Goal: Transaction & Acquisition: Purchase product/service

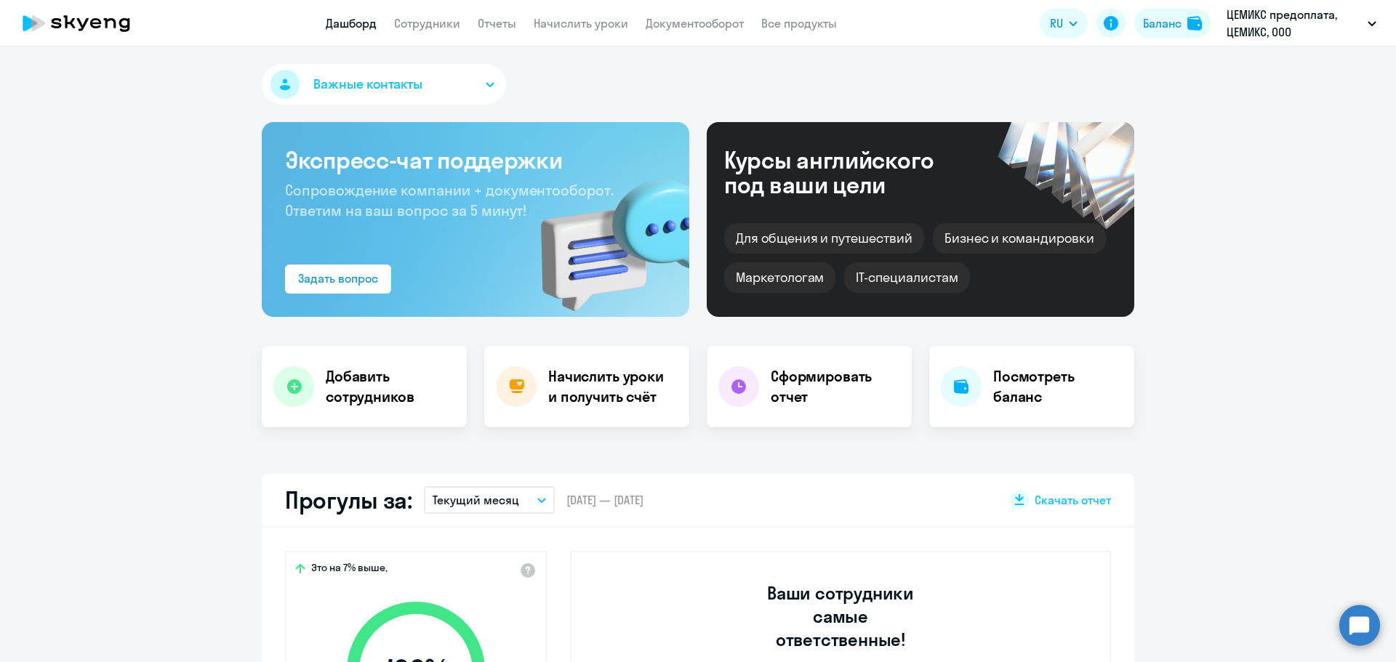
select select "30"
click at [1160, 17] on div "Баланс" at bounding box center [1162, 23] width 39 height 17
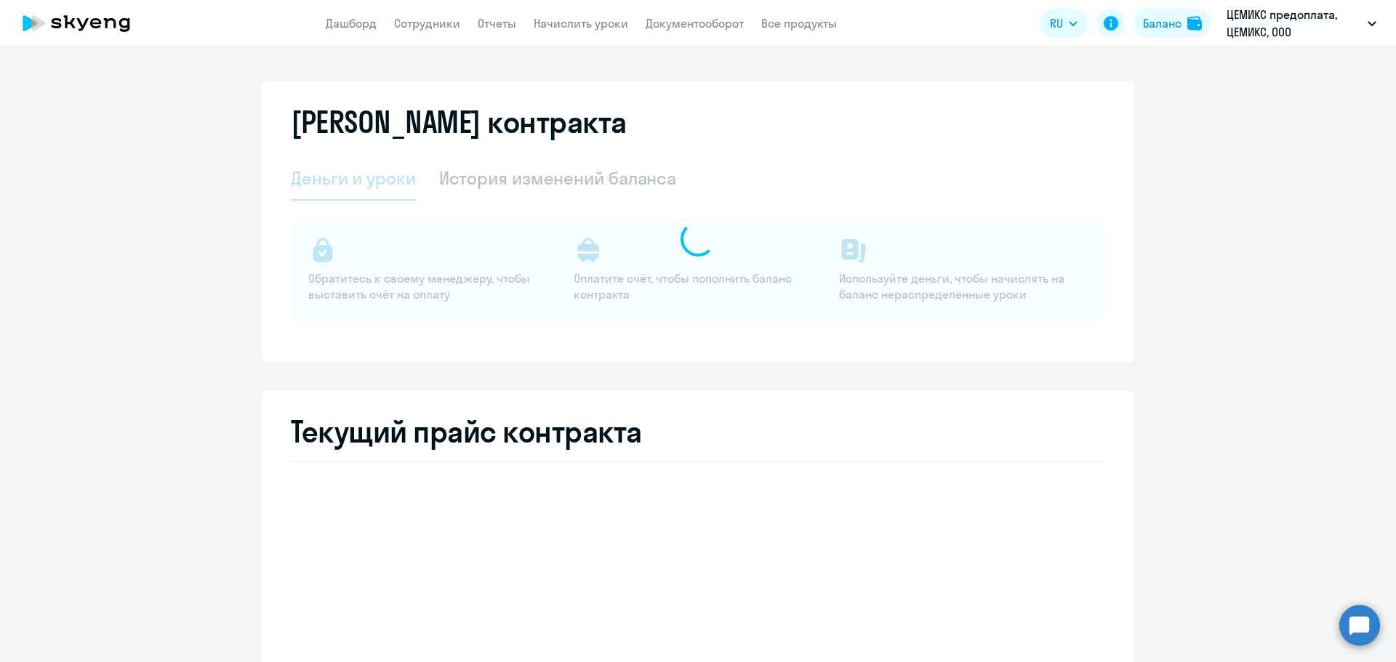
select select "english_adult_not_native_speaker"
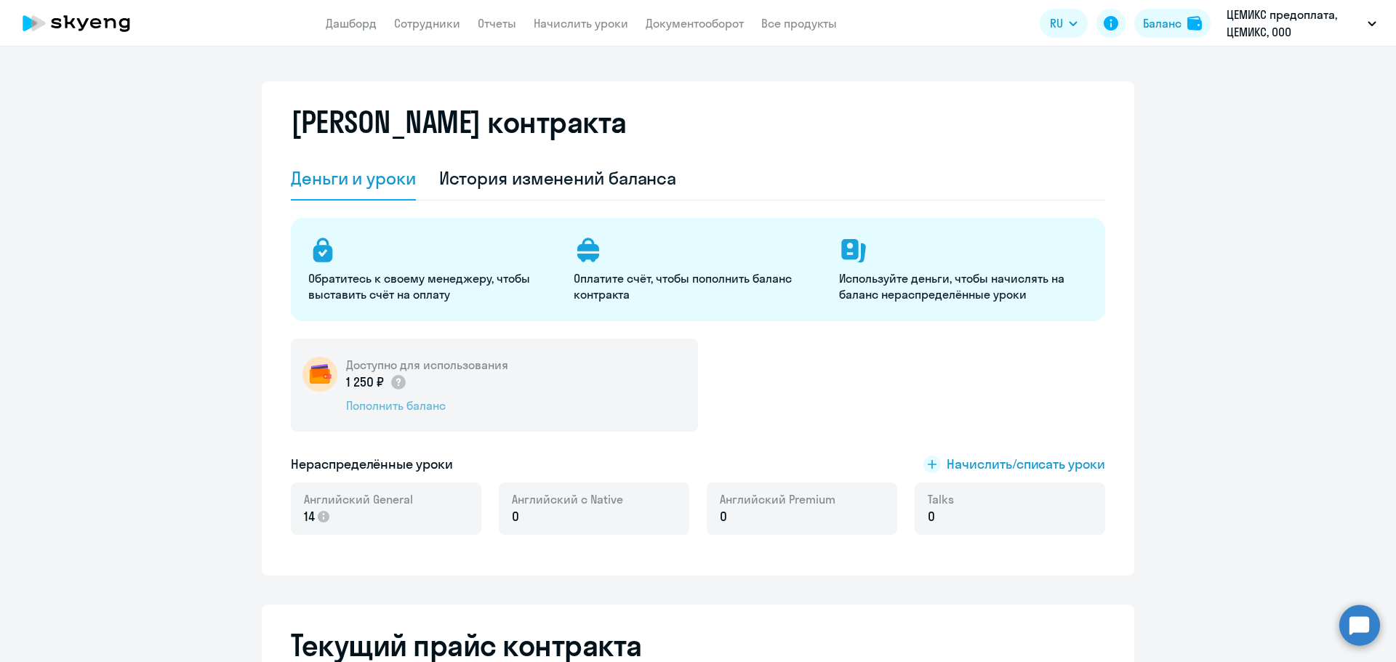
click at [380, 406] on div "Пополнить баланс" at bounding box center [427, 406] width 162 height 16
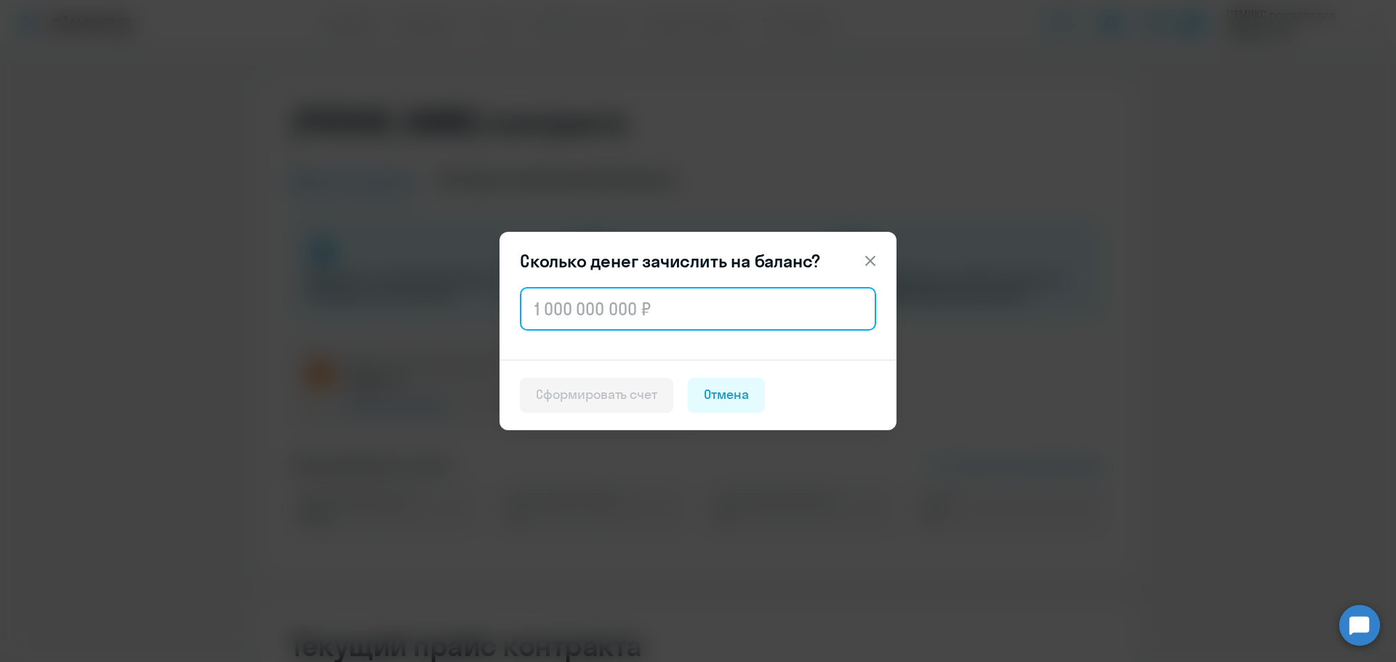
click at [577, 291] on input "text" at bounding box center [698, 309] width 356 height 44
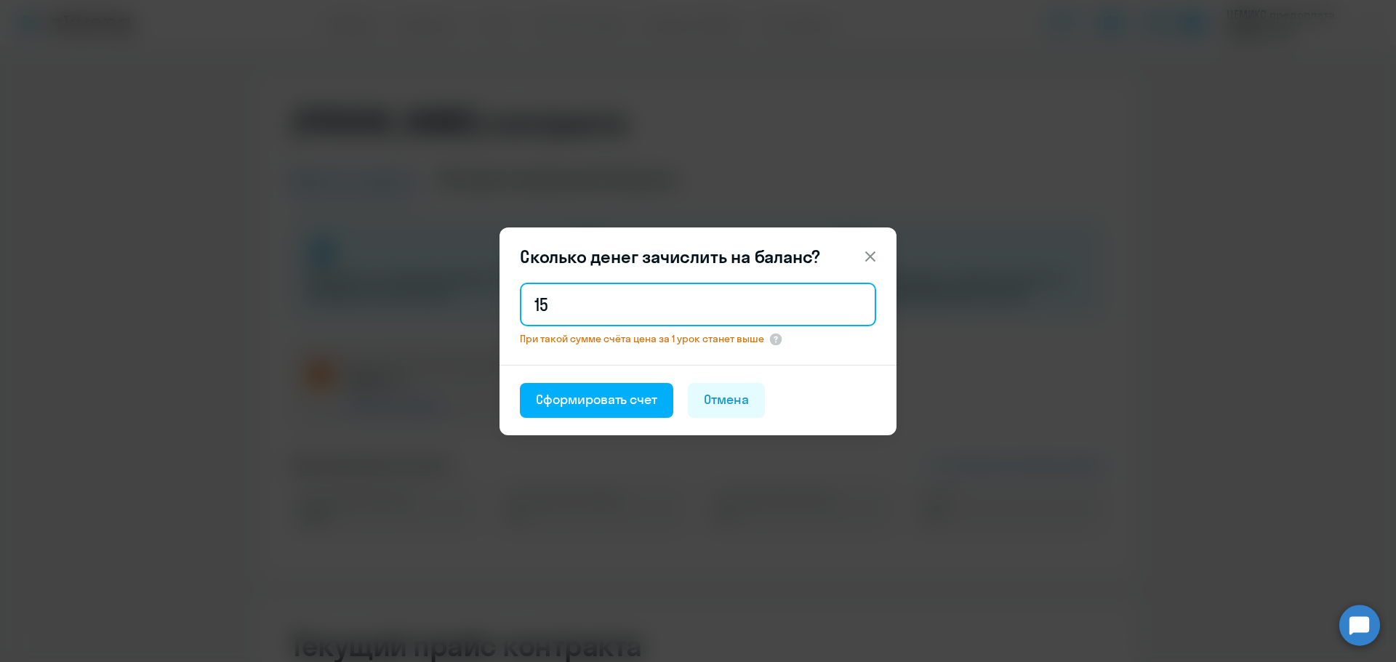
type input "1"
type input "3"
type input "150 000"
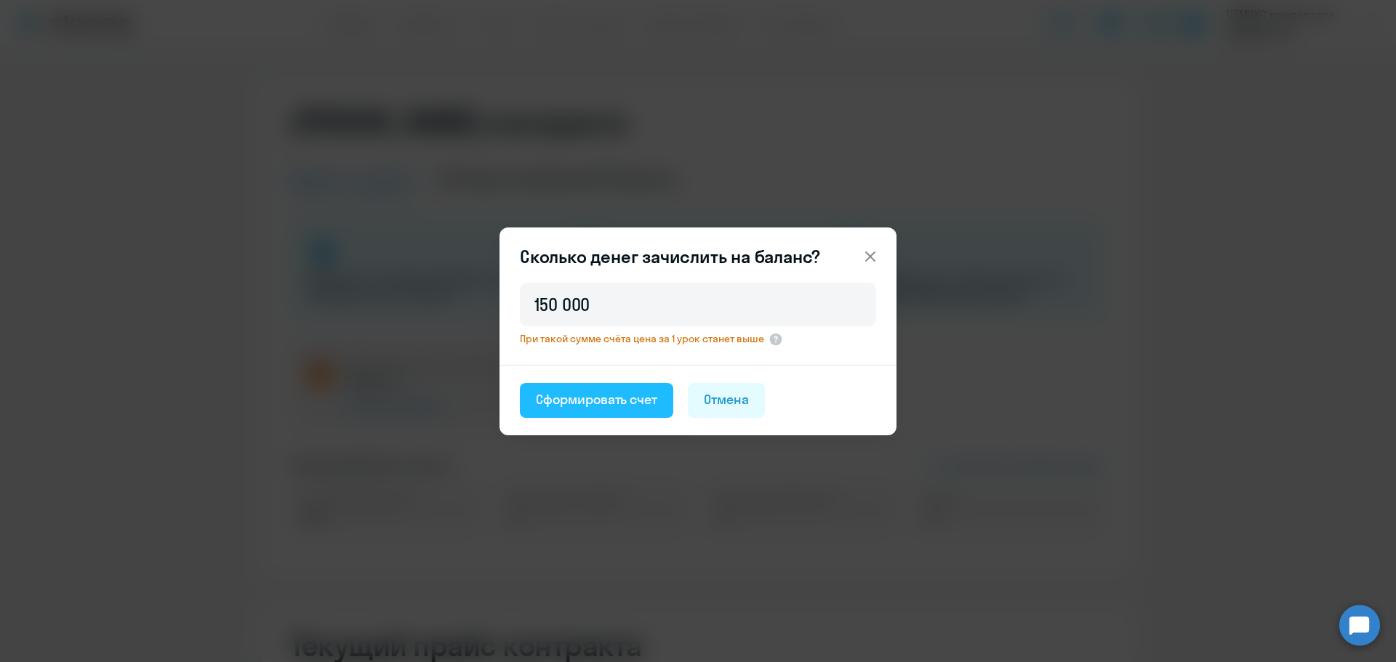
click at [610, 405] on div "Сформировать счет" at bounding box center [596, 399] width 121 height 19
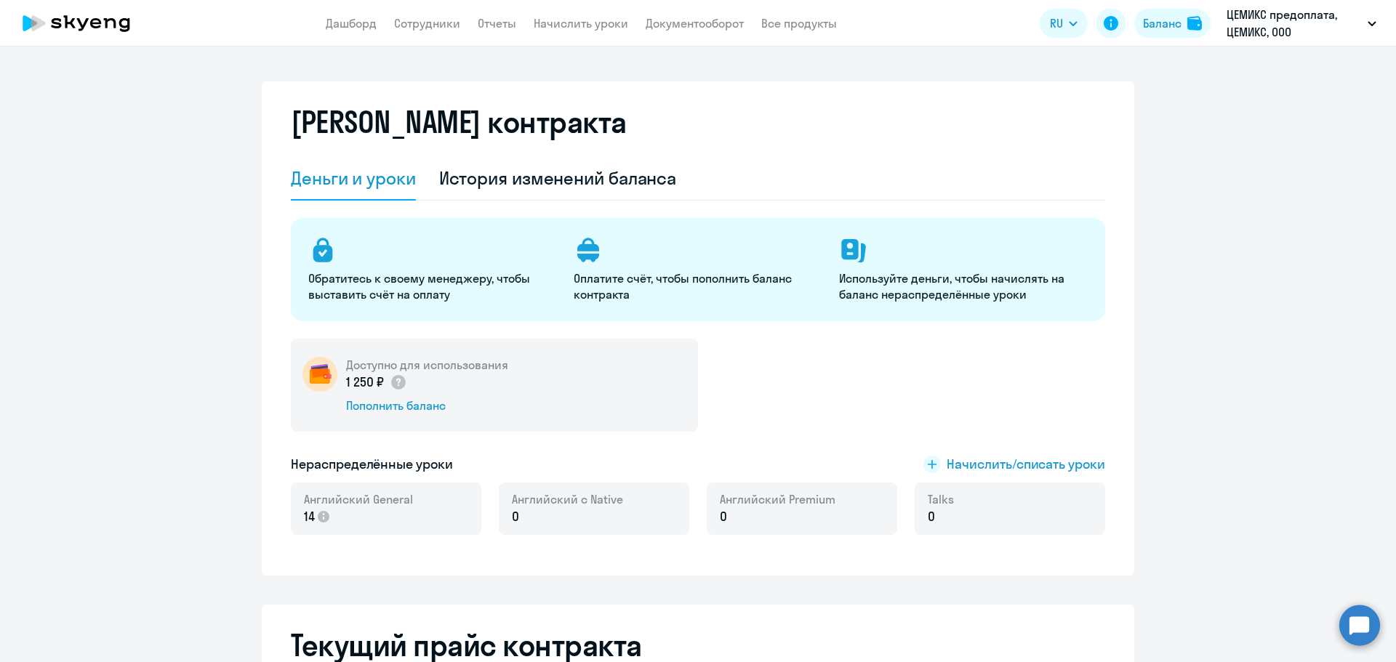
click at [1364, 621] on circle at bounding box center [1359, 625] width 41 height 41
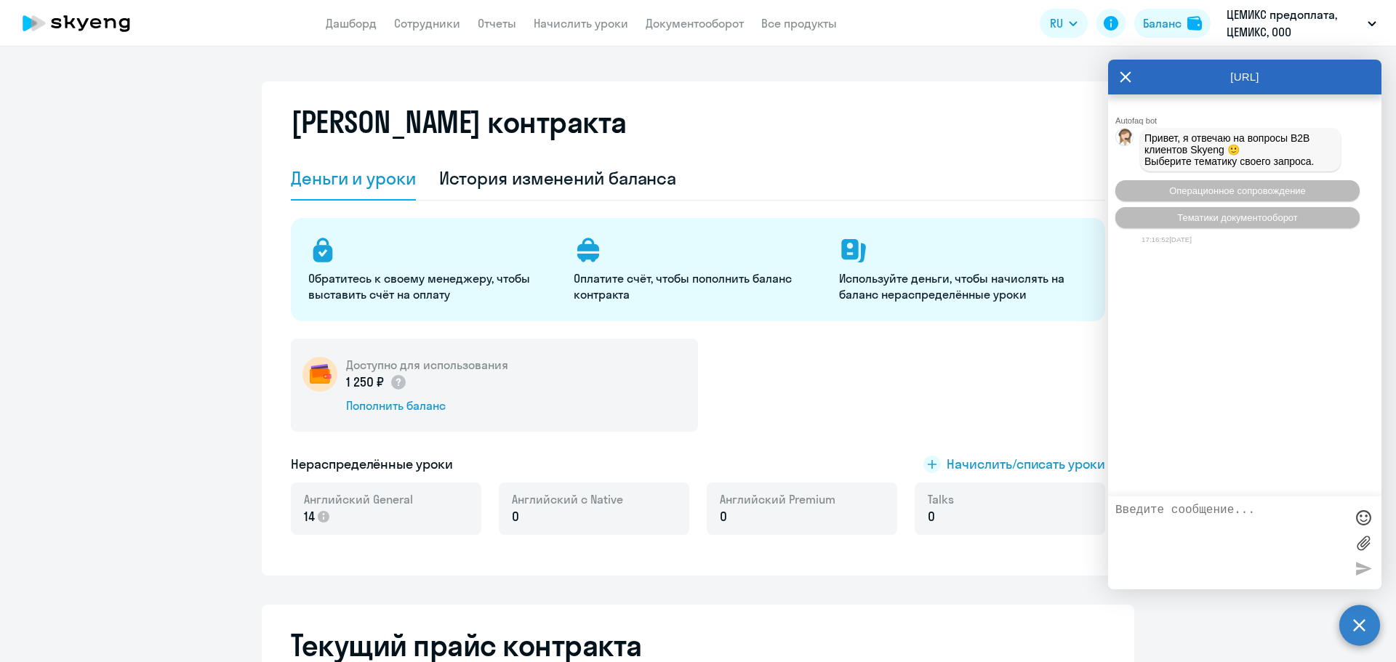
click at [1124, 78] on icon at bounding box center [1125, 77] width 11 height 11
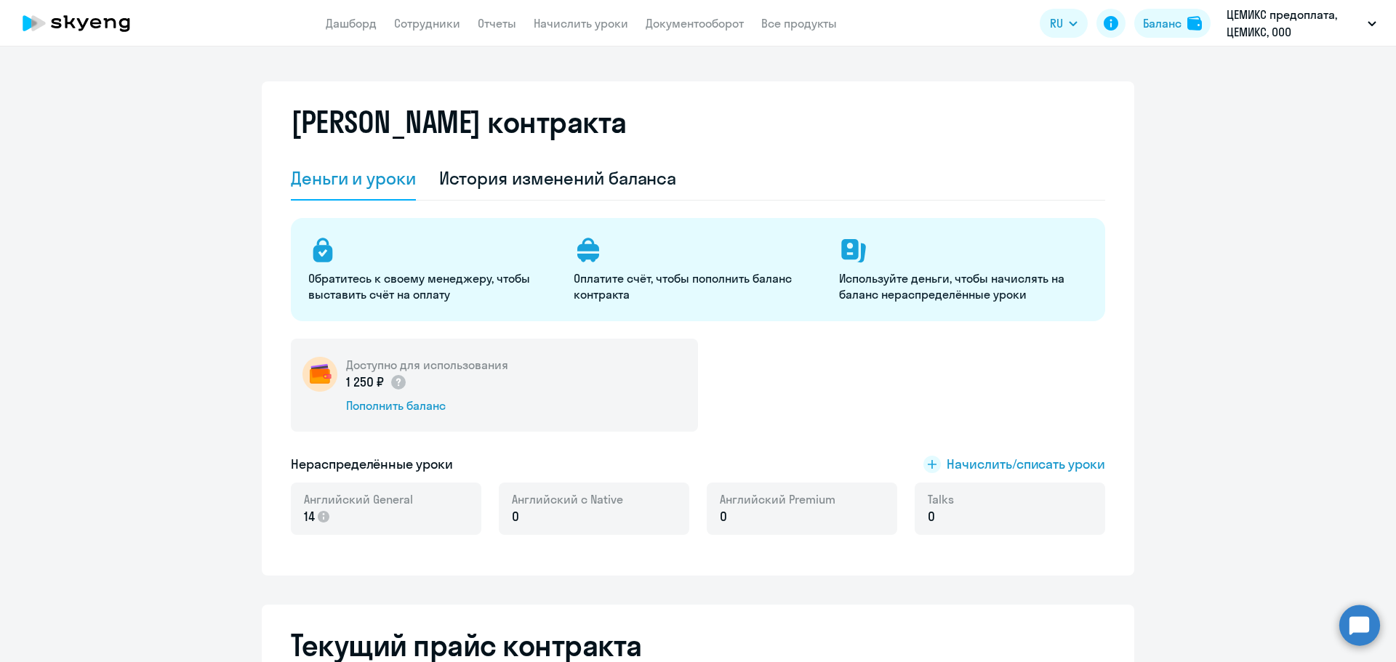
click at [1124, 78] on div "[PERSON_NAME] контракта [PERSON_NAME] и уроки История изменений баланса Обратит…" at bounding box center [698, 355] width 1396 height 616
click at [1241, 63] on li "ЦЕМИКС предоплата, ЦЕМИКС, ООО" at bounding box center [1279, 67] width 207 height 36
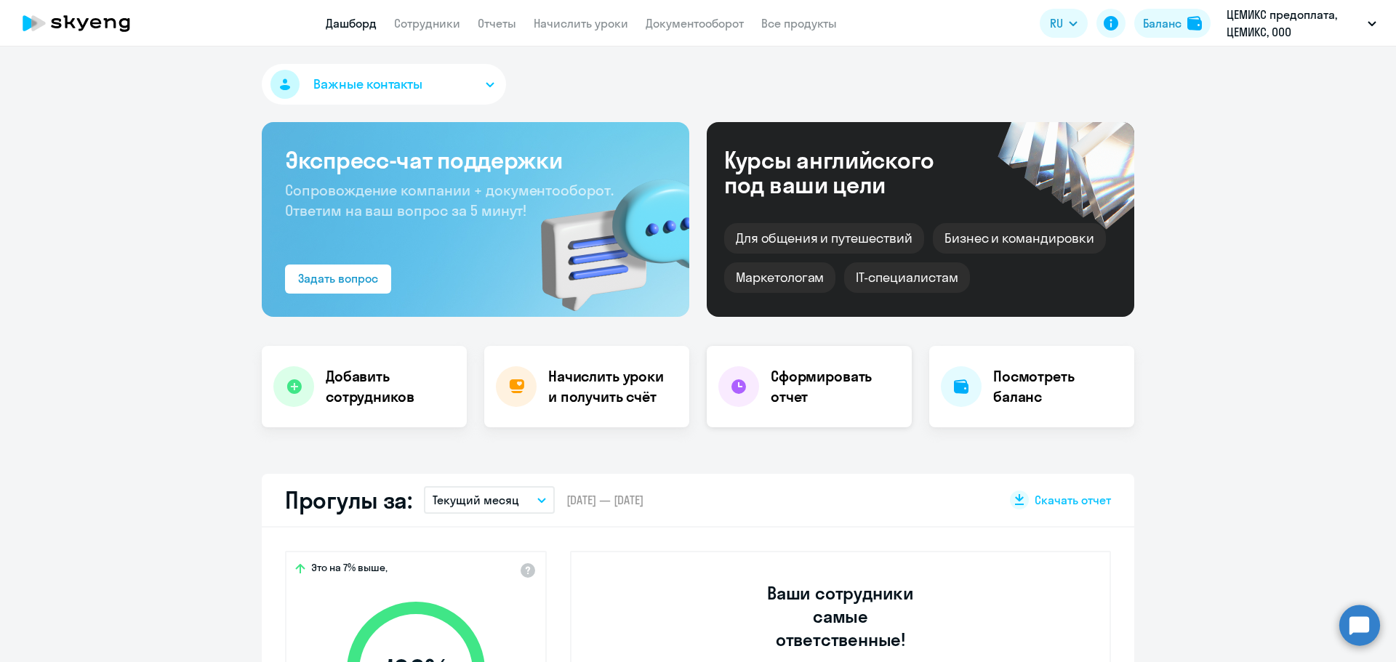
click at [808, 377] on h4 "Сформировать отчет" at bounding box center [834, 386] width 129 height 41
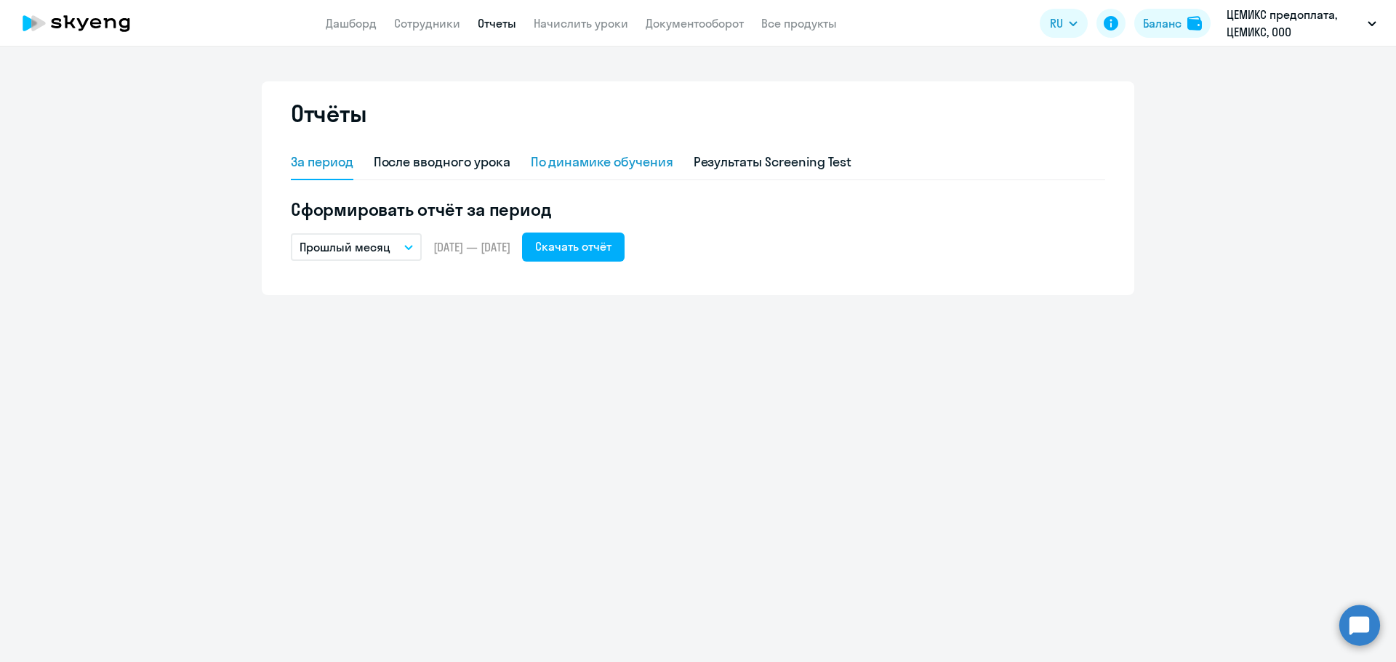
click at [629, 156] on div "По динамике обучения" at bounding box center [602, 162] width 142 height 19
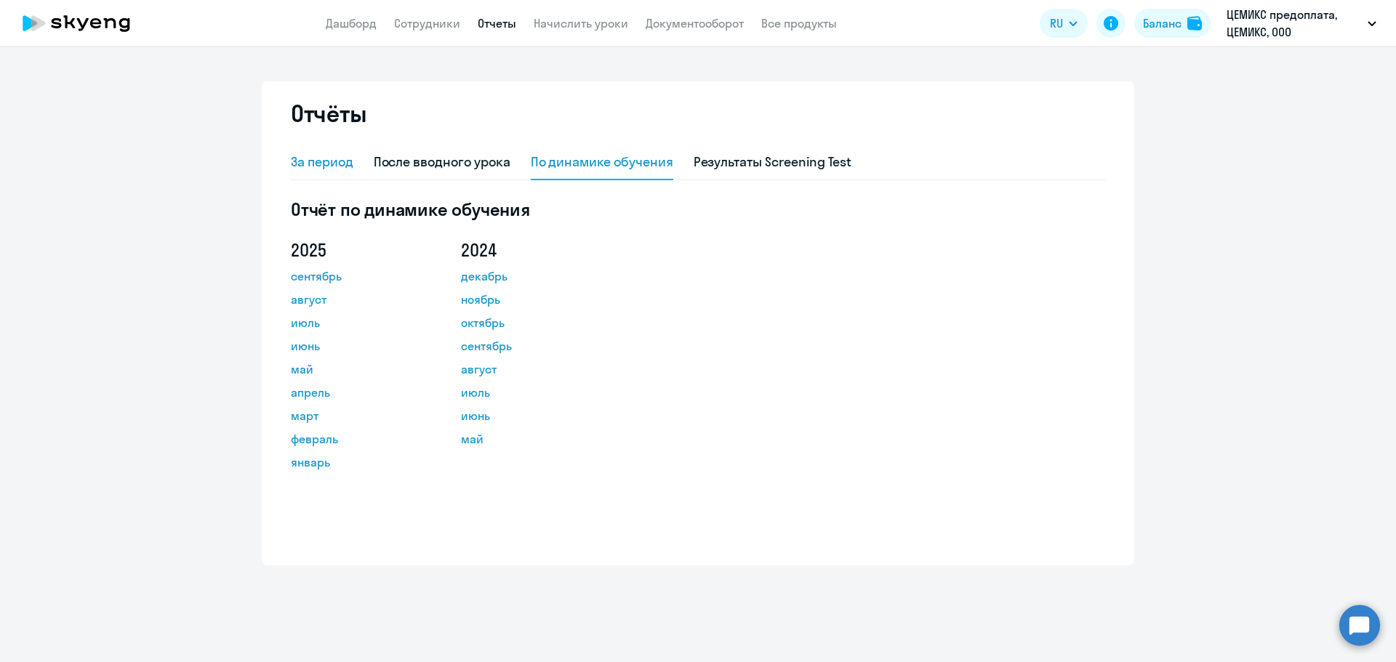
click at [320, 154] on div "За период" at bounding box center [322, 162] width 63 height 19
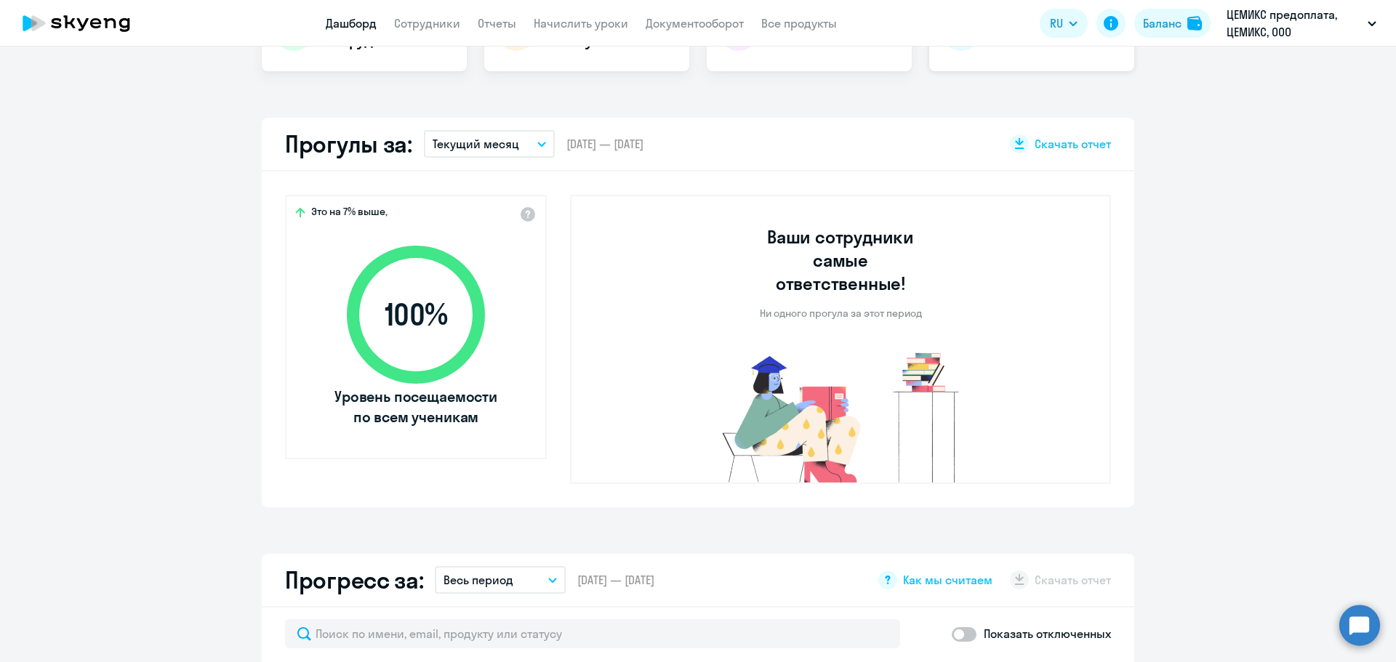
scroll to position [436, 0]
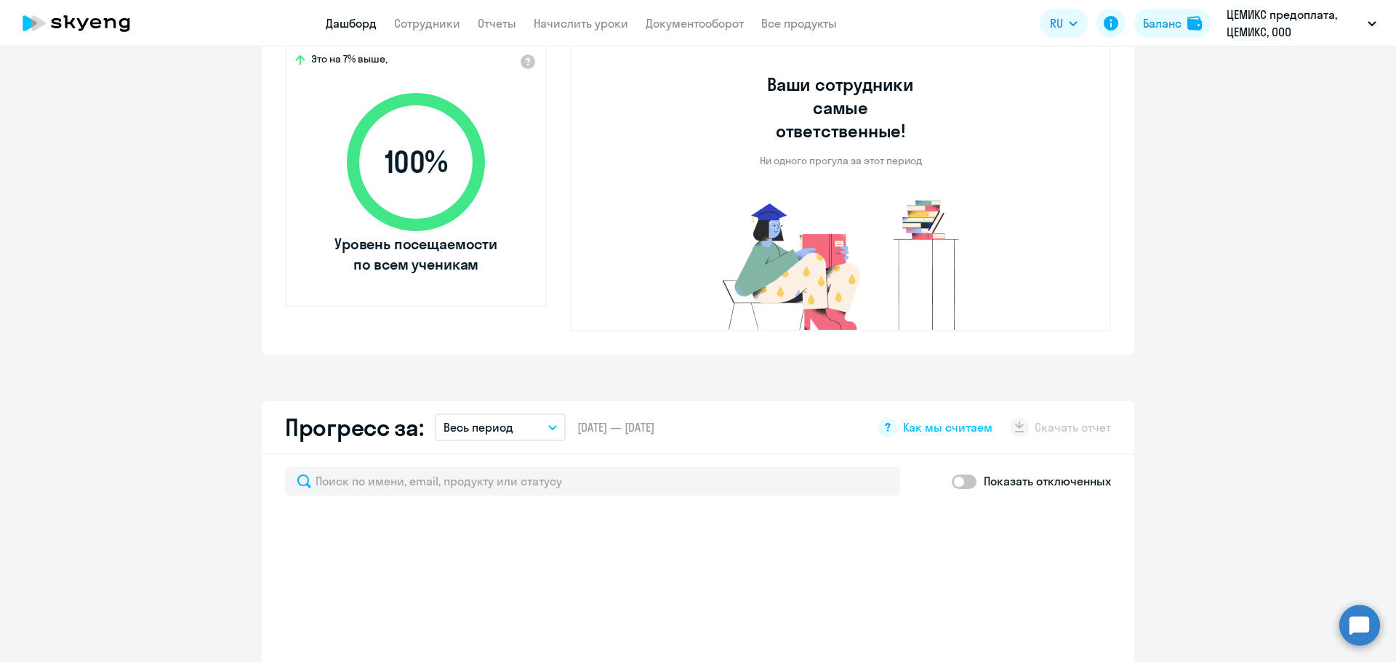
select select "30"
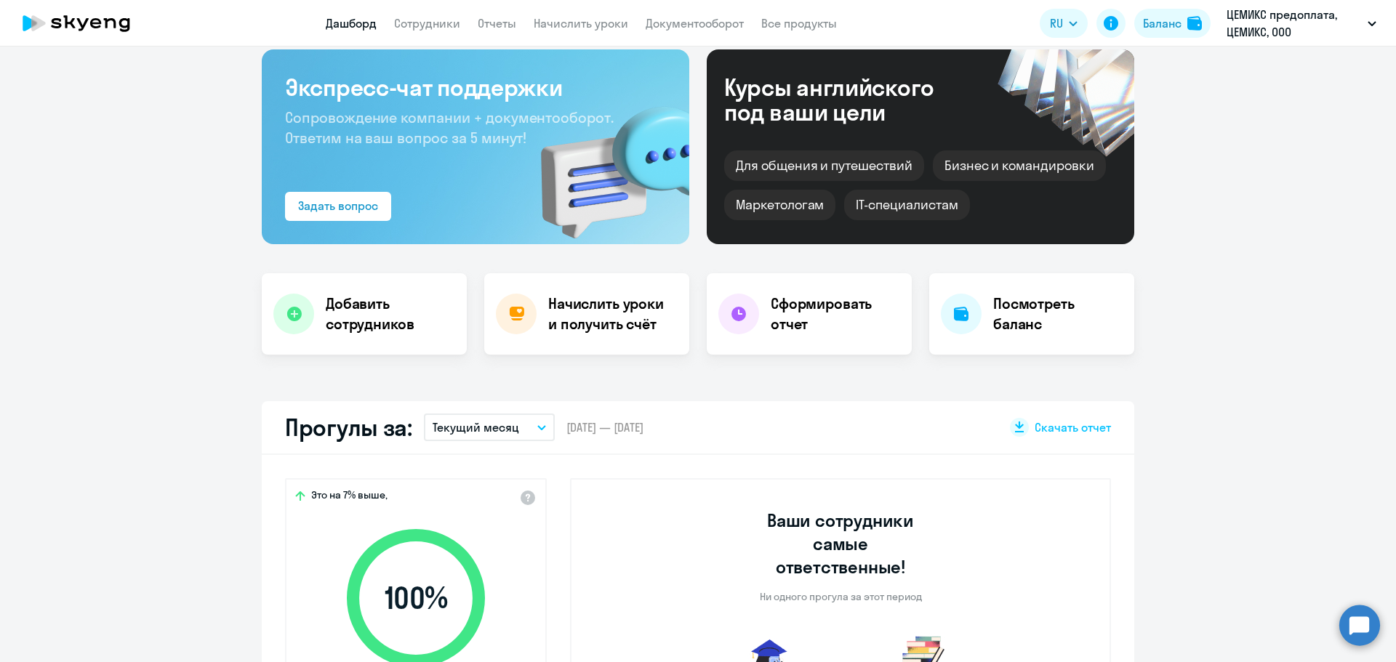
scroll to position [0, 0]
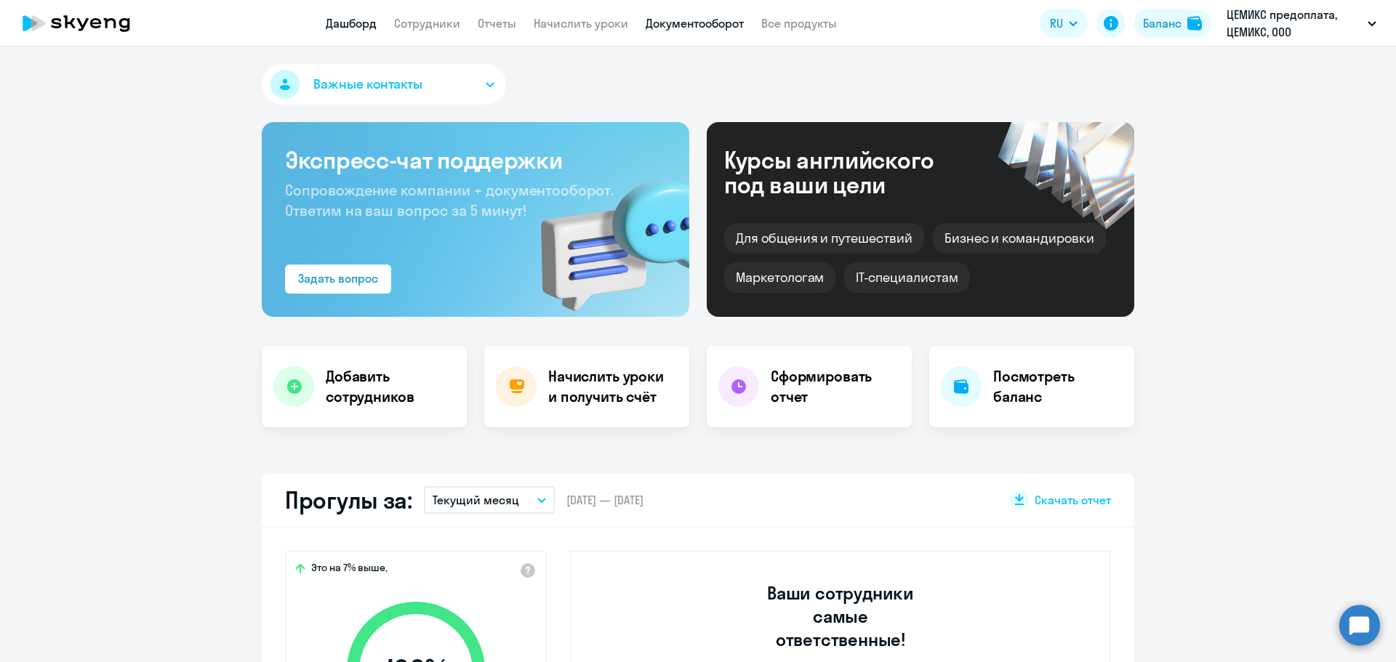
click at [701, 26] on link "Документооборот" at bounding box center [694, 23] width 98 height 15
